Goal: Task Accomplishment & Management: Use online tool/utility

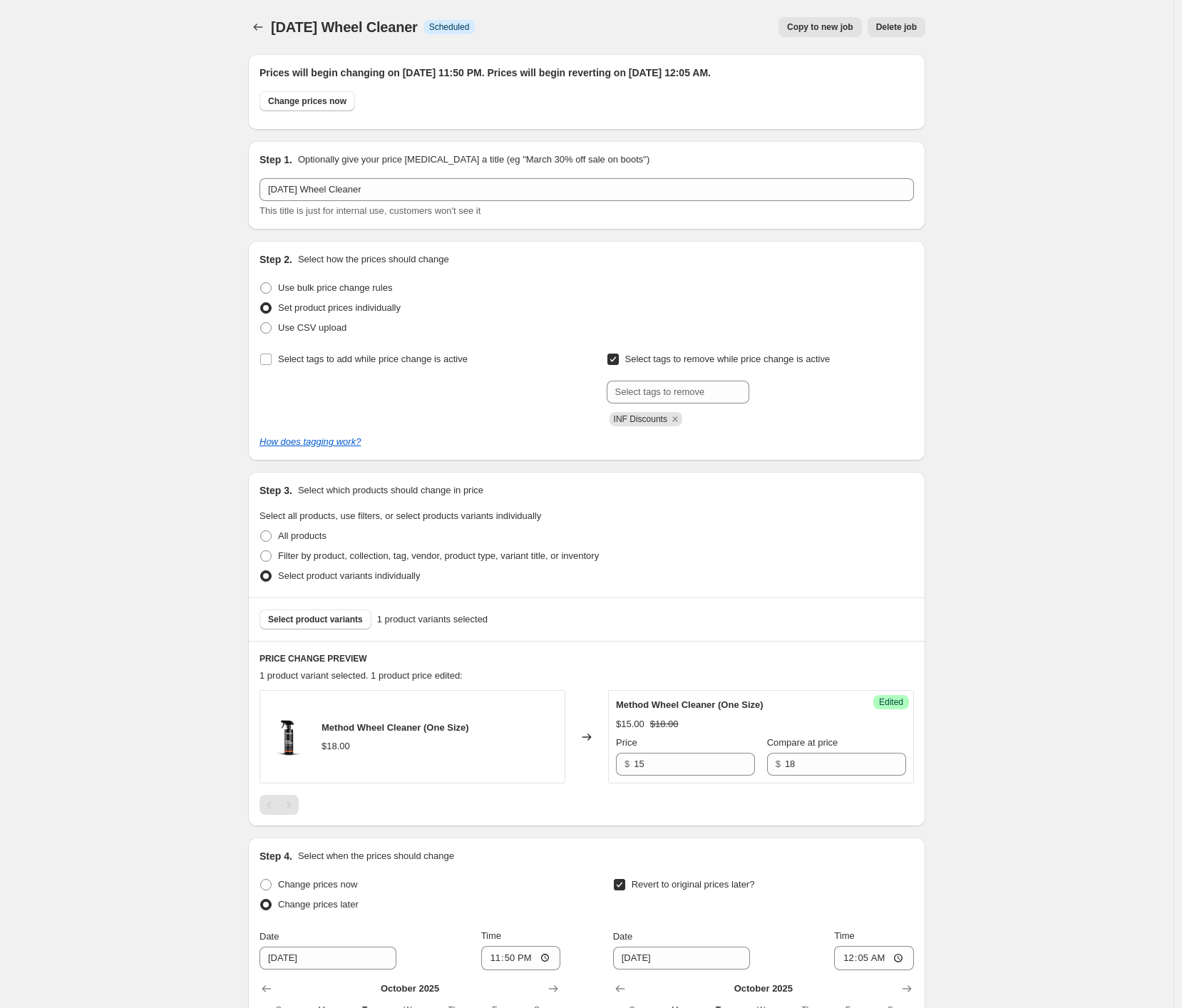
scroll to position [196, 0]
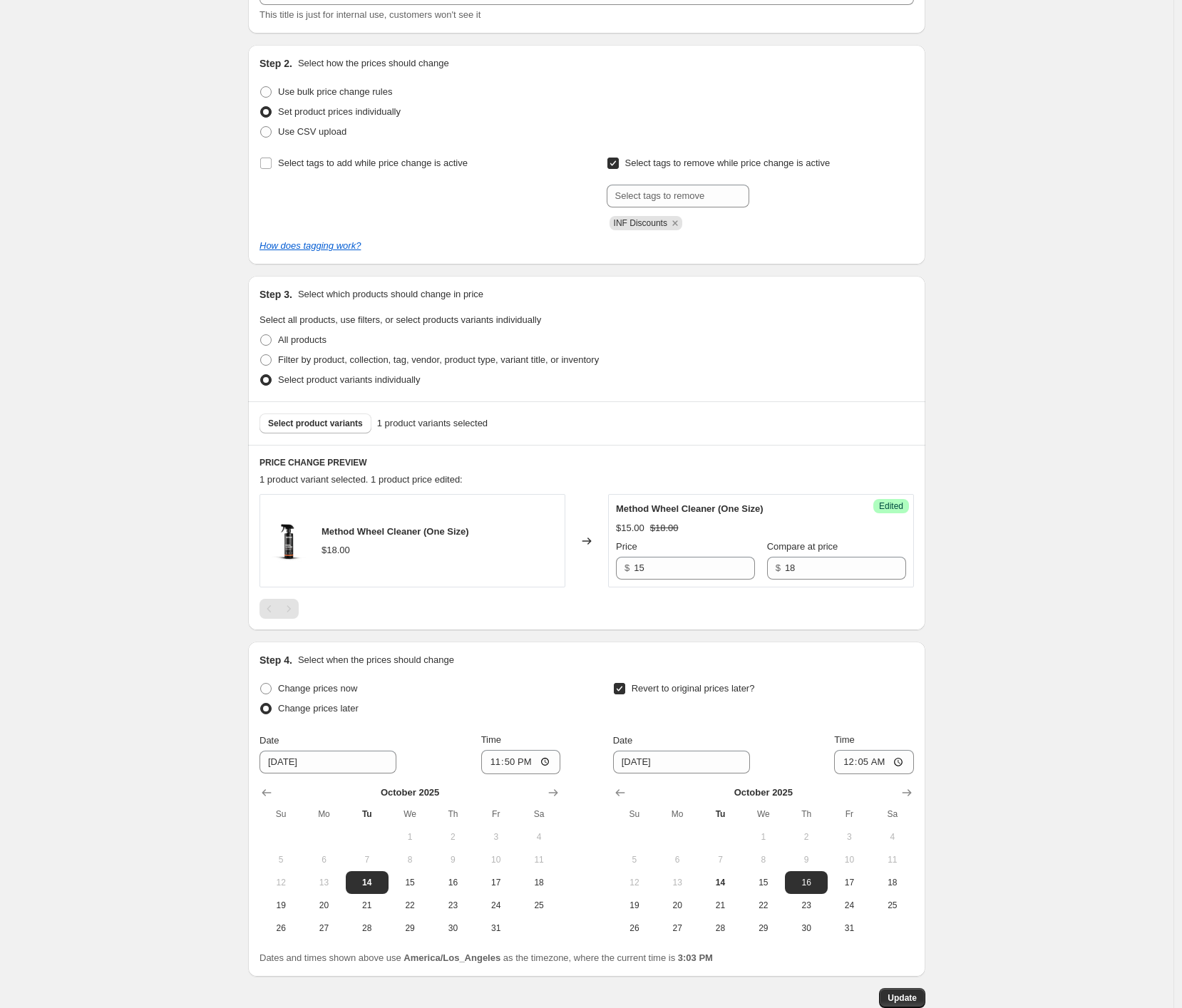
click at [1091, 532] on div "15th October Wheel Cleaner. This page is ready 15th October Wheel Cleaner Info …" at bounding box center [587, 449] width 1173 height 1291
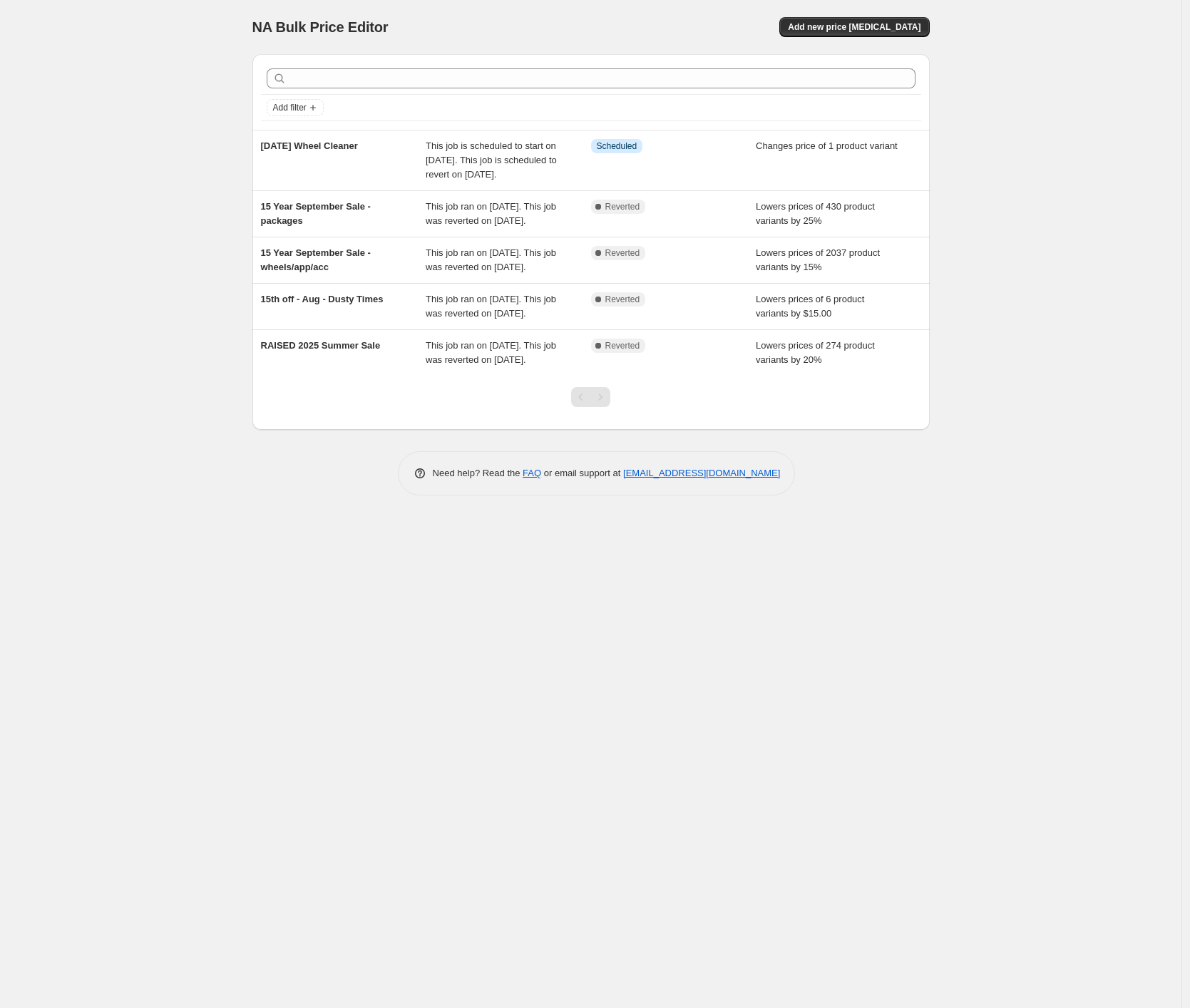
click at [1049, 120] on div "NA Bulk Price Editor. This page is ready NA Bulk Price Editor Add new price [ME…" at bounding box center [590, 504] width 1181 height 1008
